Goal: Navigation & Orientation: Understand site structure

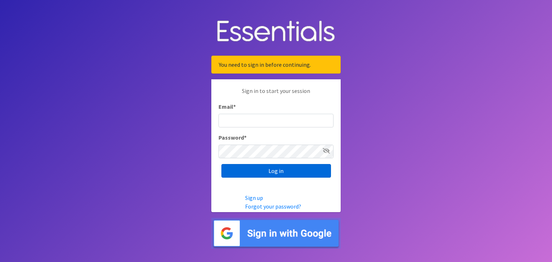
type input "[EMAIL_ADDRESS][DOMAIN_NAME]"
click at [283, 169] on input "Log in" at bounding box center [276, 171] width 110 height 14
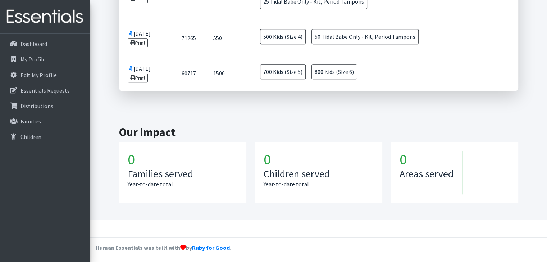
click at [230, 122] on section "Our Impact 0 Families served Year-to-date total 0 Children served Year-to-date …" at bounding box center [318, 164] width 404 height 112
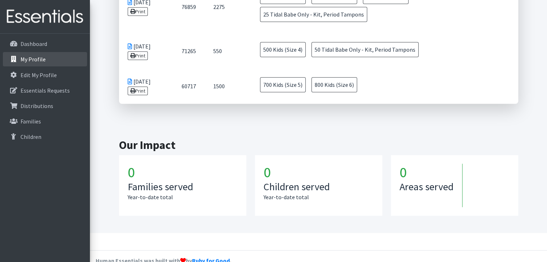
click at [32, 61] on p "My Profile" at bounding box center [32, 59] width 25 height 7
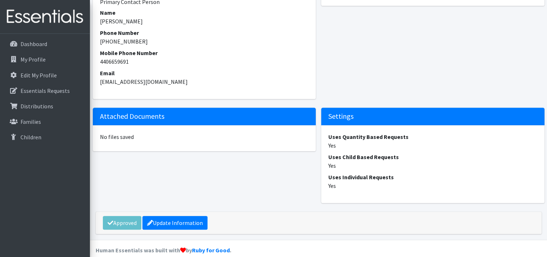
scroll to position [415, 0]
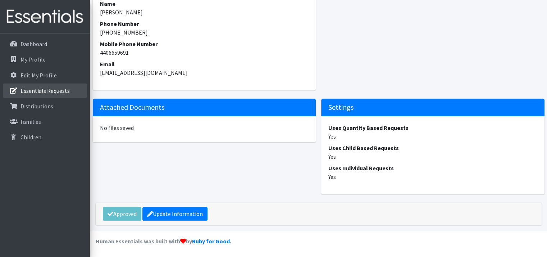
click at [45, 90] on p "Essentials Requests" at bounding box center [44, 90] width 49 height 7
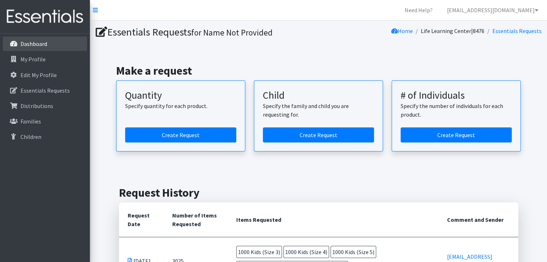
click at [40, 38] on link "Dashboard" at bounding box center [45, 44] width 84 height 14
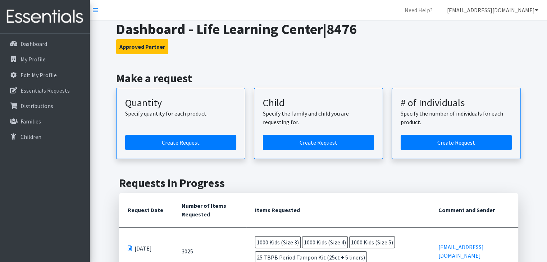
click at [468, 10] on link "[EMAIL_ADDRESS][DOMAIN_NAME]" at bounding box center [492, 10] width 103 height 14
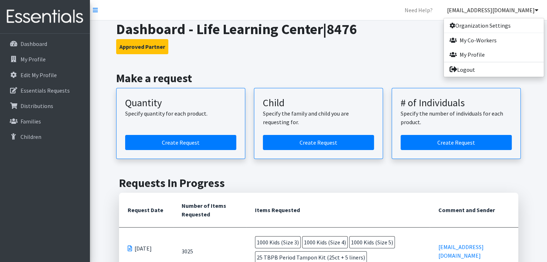
click at [403, 36] on h1 "Dashboard - Life Learning Center|8476" at bounding box center [318, 28] width 404 height 17
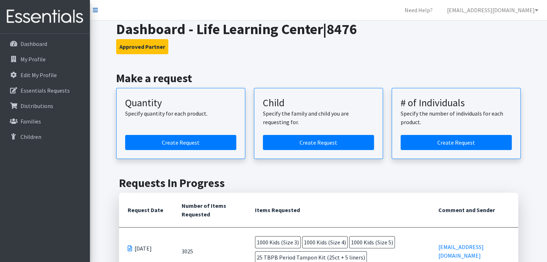
click at [96, 12] on icon at bounding box center [95, 10] width 5 height 6
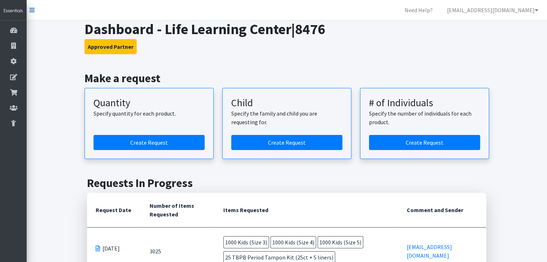
click at [31, 9] on icon at bounding box center [31, 10] width 5 height 6
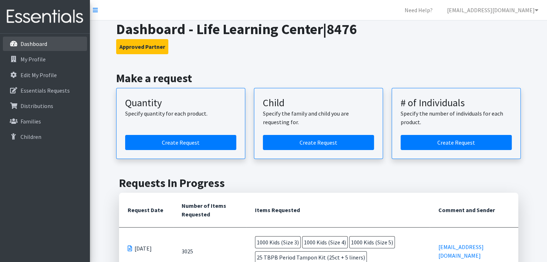
click at [36, 38] on link "Dashboard" at bounding box center [45, 44] width 84 height 14
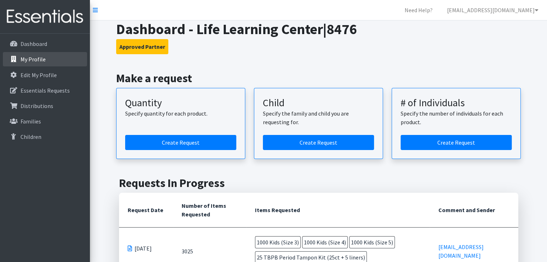
click at [45, 56] on link "My Profile" at bounding box center [45, 59] width 84 height 14
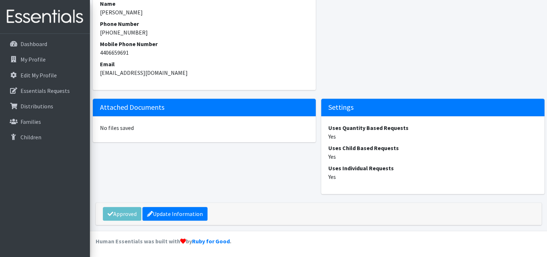
scroll to position [0, 3]
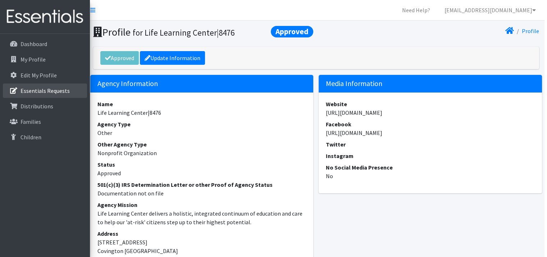
click at [47, 93] on p "Essentials Requests" at bounding box center [44, 90] width 49 height 7
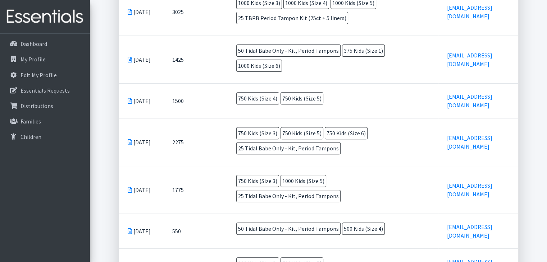
scroll to position [248, 0]
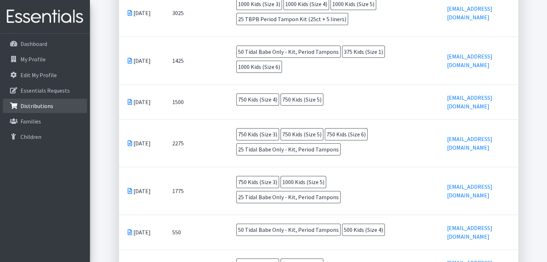
click at [36, 102] on p "Distributions" at bounding box center [36, 105] width 33 height 7
